Goal: Information Seeking & Learning: Find specific page/section

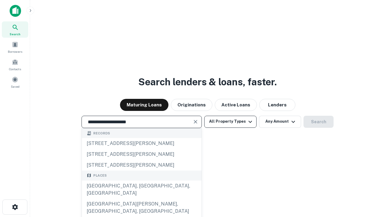
click at [141, 198] on div "[GEOGRAPHIC_DATA], [GEOGRAPHIC_DATA], [GEOGRAPHIC_DATA]" at bounding box center [142, 189] width 120 height 18
click at [230, 121] on button "All Property Types" at bounding box center [230, 121] width 52 height 12
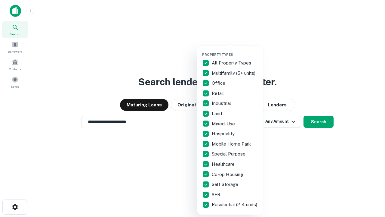
type input "**********"
click at [235, 51] on button "button" at bounding box center [235, 51] width 66 height 0
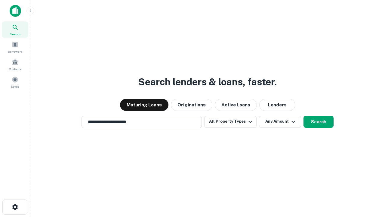
scroll to position [9, 0]
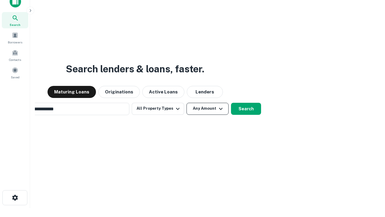
click at [186, 103] on button "Any Amount" at bounding box center [207, 109] width 42 height 12
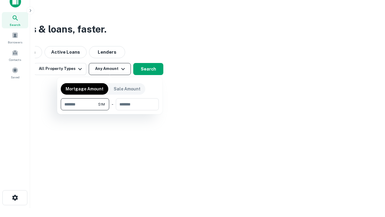
scroll to position [10, 0]
type input "*******"
click at [110, 110] on button "button" at bounding box center [110, 110] width 98 height 0
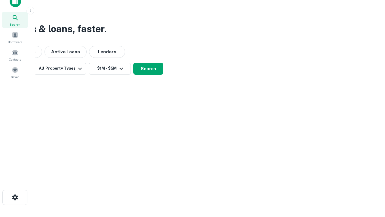
scroll to position [4, 111]
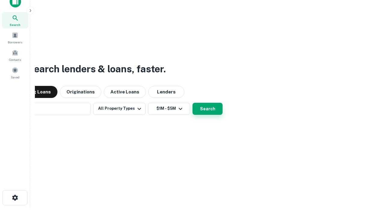
click at [192, 103] on button "Search" at bounding box center [207, 109] width 30 height 12
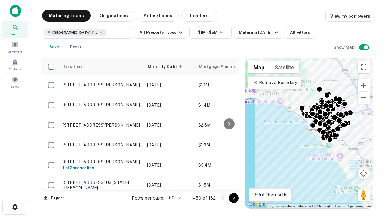
click at [174, 197] on body "Search Borrowers Contacts Saved Maturing Loans Originations Active Loans Lender…" at bounding box center [192, 108] width 385 height 217
click at [174, 182] on li "25" at bounding box center [173, 182] width 17 height 11
